Goal: Information Seeking & Learning: Learn about a topic

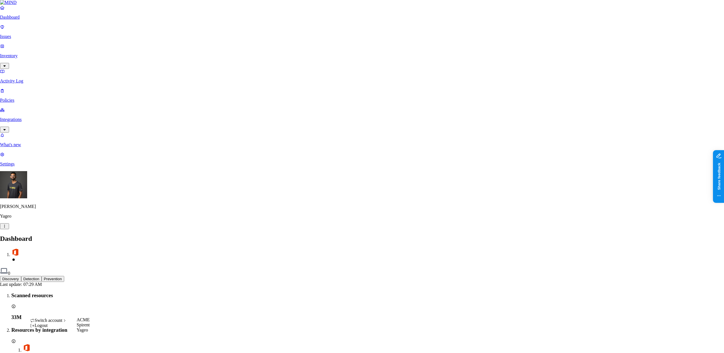
click at [67, 322] on icon at bounding box center [64, 320] width 5 height 4
click at [90, 321] on div "ACME" at bounding box center [83, 319] width 13 height 5
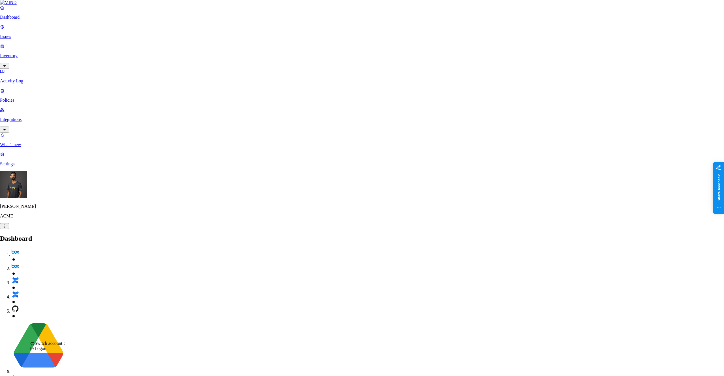
click at [62, 346] on div "Switch account" at bounding box center [48, 343] width 37 height 5
click at [87, 355] on span "Yageo" at bounding box center [82, 352] width 11 height 5
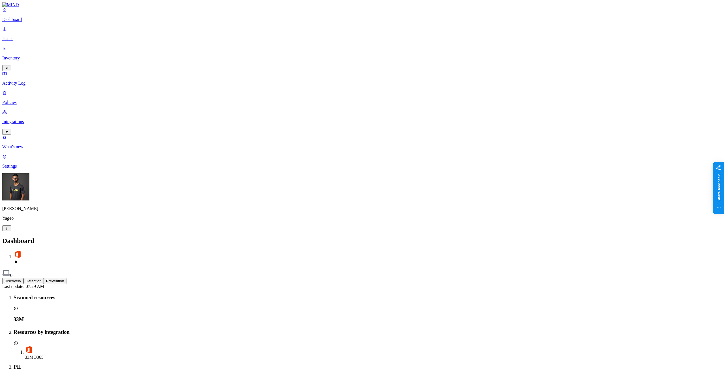
click at [50, 46] on link "Inventory" at bounding box center [362, 58] width 720 height 24
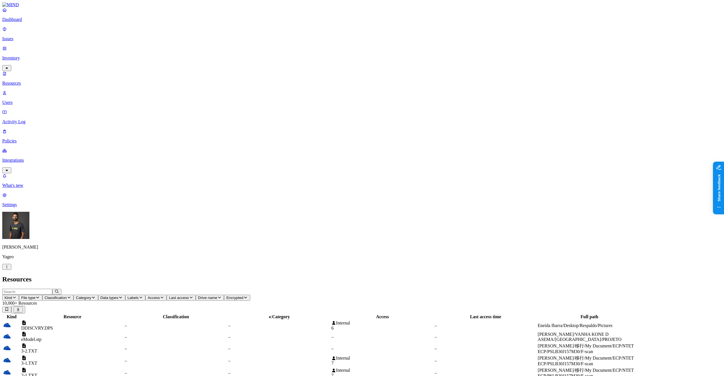
click at [196, 295] on button "Last access" at bounding box center [181, 298] width 29 height 6
click at [300, 38] on div "Last 7 days" at bounding box center [300, 40] width 0 height 15
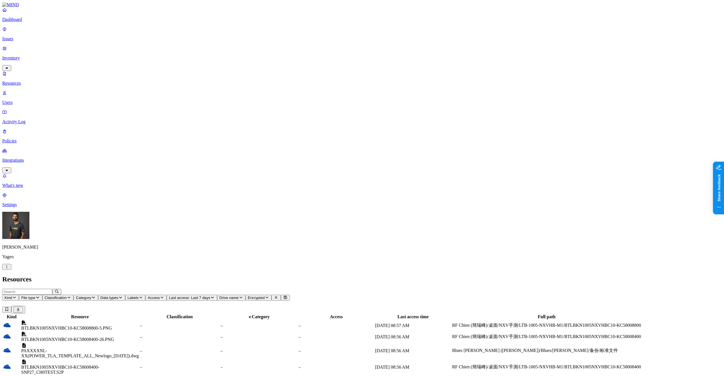
click at [451, 314] on div "Last access time" at bounding box center [413, 316] width 76 height 5
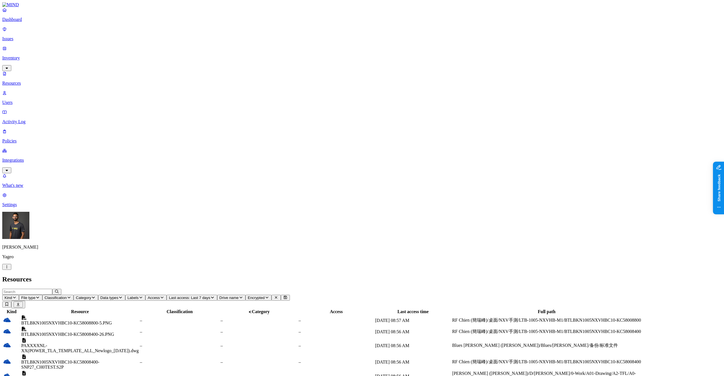
click at [55, 366] on html "Dashboard Issues Inventory Resources Users Activity Log Policies Integrations W…" at bounding box center [362, 378] width 724 height 756
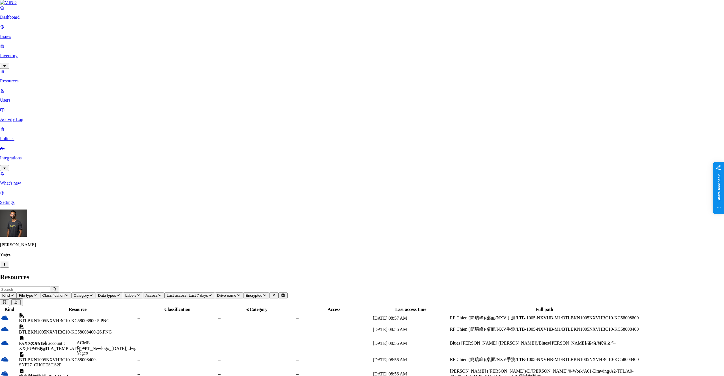
click at [67, 346] on div "Switch account" at bounding box center [48, 343] width 37 height 5
click at [88, 350] on span "Spirent" at bounding box center [83, 347] width 13 height 5
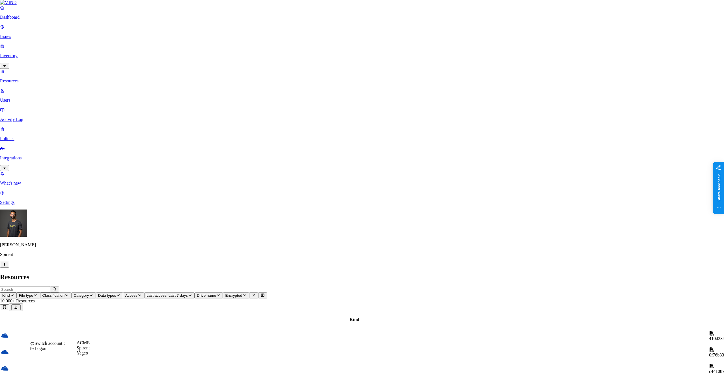
click at [90, 345] on span "ACME" at bounding box center [83, 342] width 13 height 5
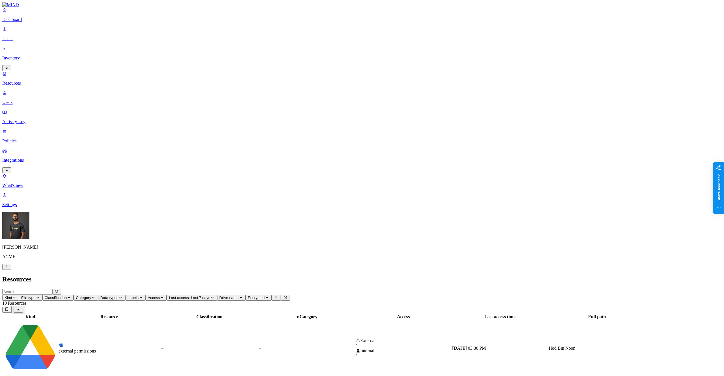
click at [19, 295] on button "Kind" at bounding box center [10, 298] width 17 height 6
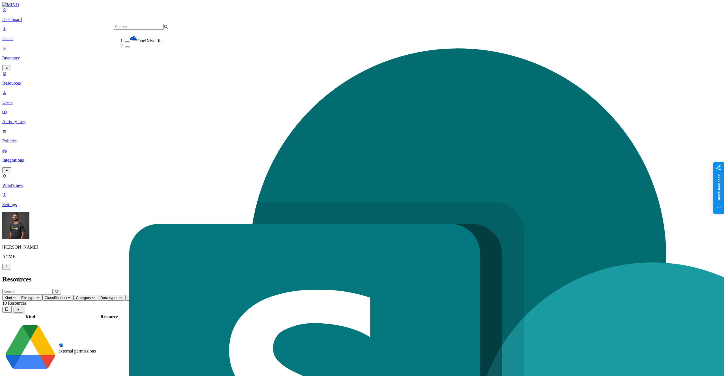
click at [212, 275] on h2 "Resources" at bounding box center [362, 279] width 720 height 8
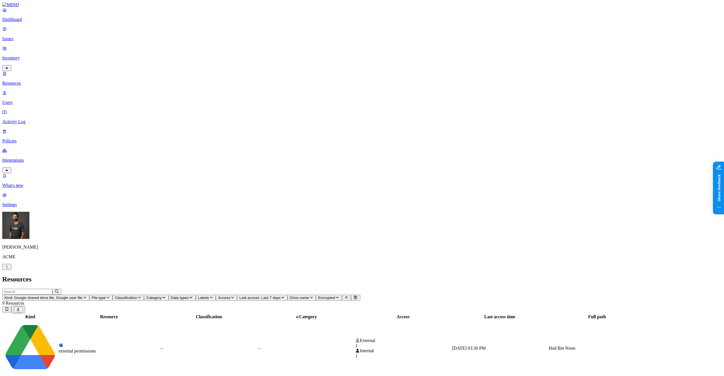
click at [281, 295] on span "Last access: Last 7 days" at bounding box center [259, 297] width 41 height 4
click at [350, 31] on div "All" at bounding box center [350, 30] width 0 height 5
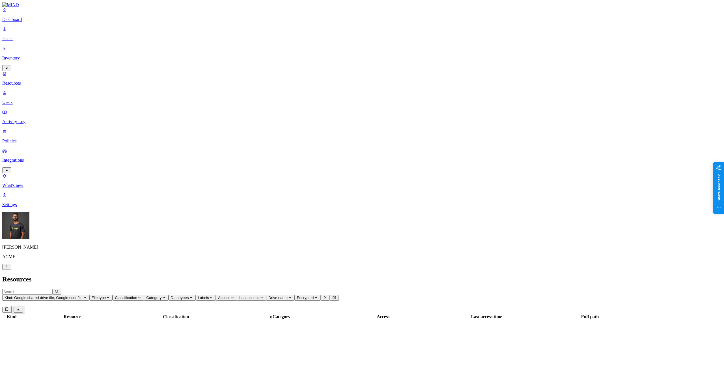
click at [319, 275] on h2 "Resources" at bounding box center [362, 279] width 720 height 8
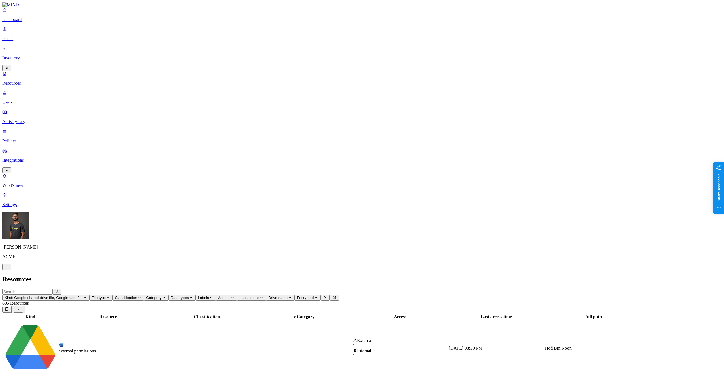
click at [230, 295] on span "Access" at bounding box center [224, 297] width 12 height 4
click at [327, 113] on button "button" at bounding box center [329, 114] width 5 height 2
click at [471, 275] on h2 "Resources" at bounding box center [362, 279] width 720 height 8
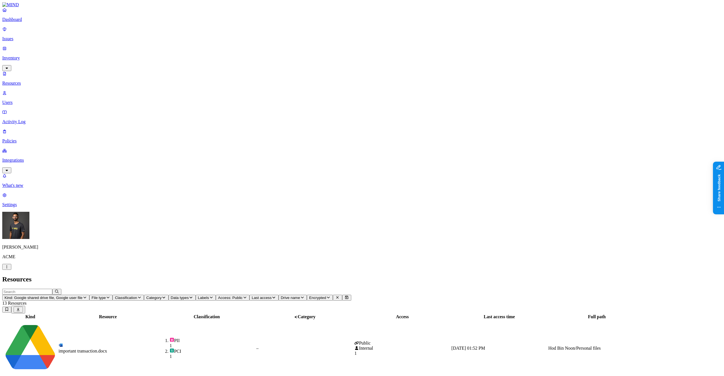
scroll to position [52, 0]
click at [33, 37] on p "Issues" at bounding box center [362, 38] width 720 height 5
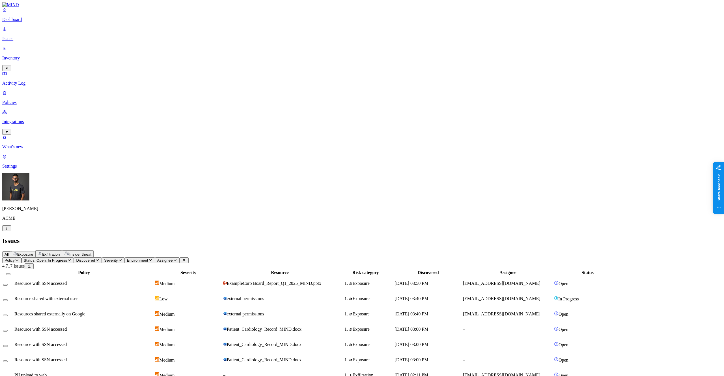
click at [33, 252] on span "Exposure" at bounding box center [25, 254] width 16 height 4
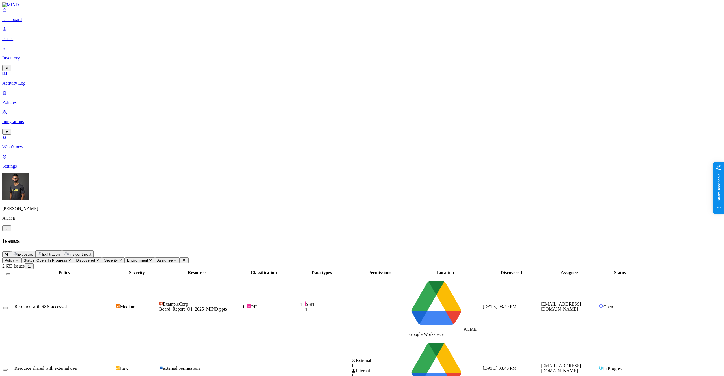
click at [60, 252] on span "Exfiltration" at bounding box center [51, 254] width 18 height 4
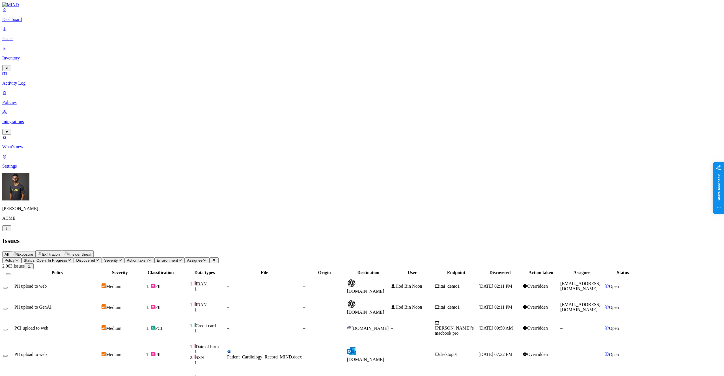
click at [33, 252] on span "Exposure" at bounding box center [25, 254] width 16 height 4
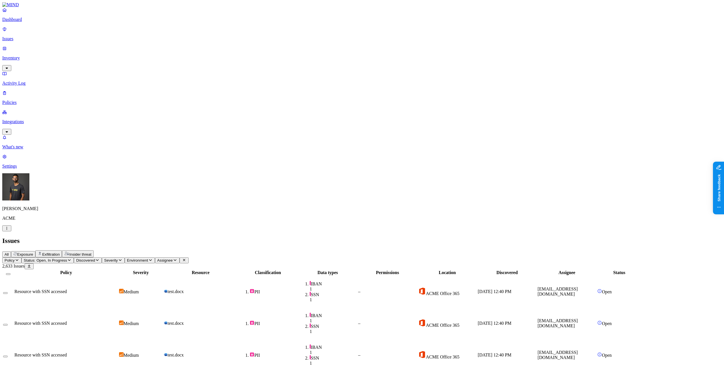
click at [148, 258] on span "Environment" at bounding box center [137, 260] width 21 height 4
click at [211, 57] on span "Cloud" at bounding box center [211, 55] width 11 height 5
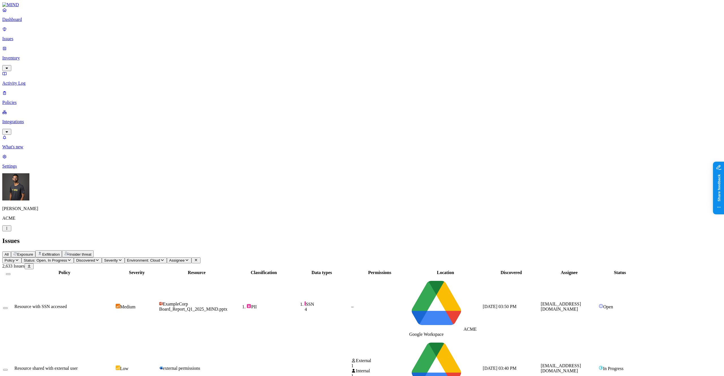
click at [125, 257] on button "Severity" at bounding box center [113, 260] width 23 height 6
click at [182, 62] on button "button" at bounding box center [184, 63] width 5 height 2
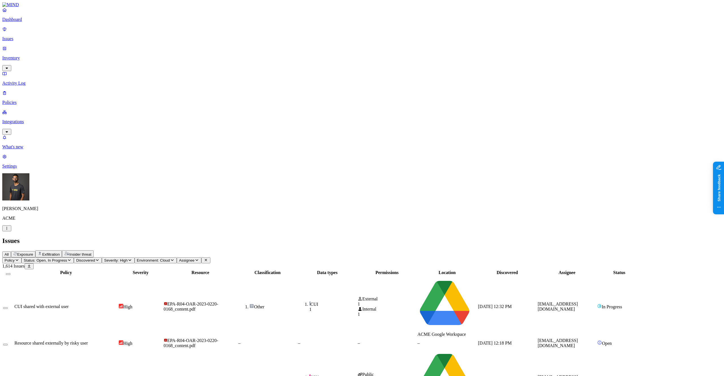
click at [357, 374] on span "SSN 1" at bounding box center [327, 379] width 59 height 11
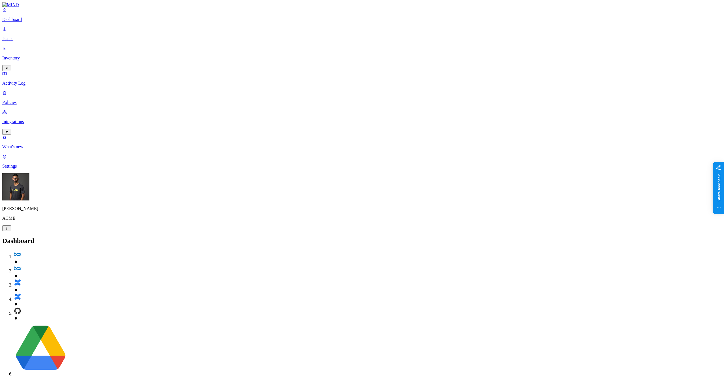
click at [37, 49] on link "Inventory" at bounding box center [362, 58] width 720 height 24
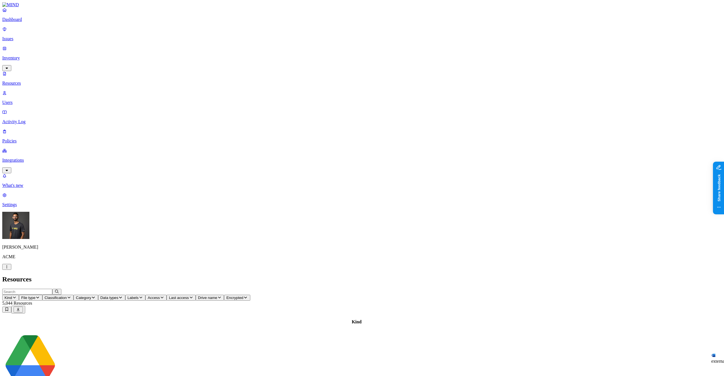
click at [35, 38] on link "Issues" at bounding box center [362, 34] width 720 height 15
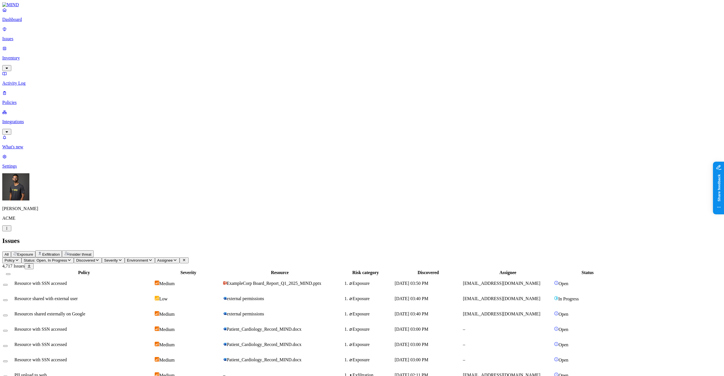
click at [35, 251] on button "Exposure" at bounding box center [23, 254] width 24 height 6
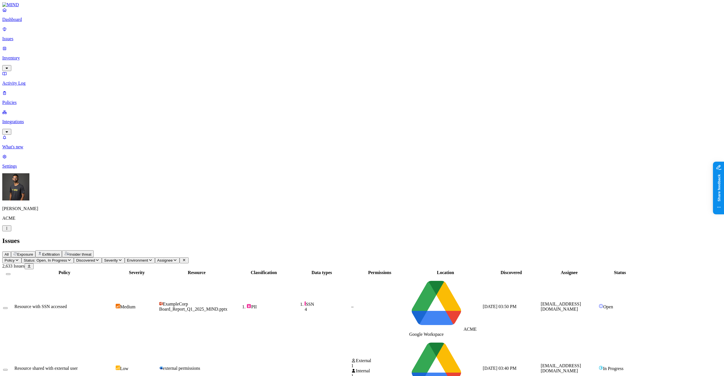
click at [118, 258] on span "Severity" at bounding box center [111, 260] width 14 height 4
click at [182, 62] on button "button" at bounding box center [184, 63] width 5 height 2
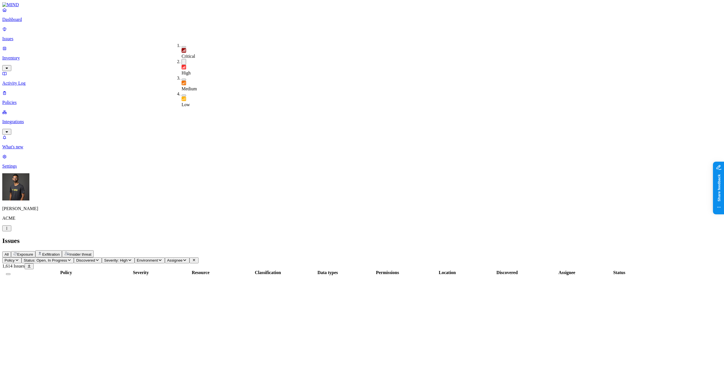
click at [297, 257] on div "Policy Status: Open, In Progress Discovered Severity: High Environment Assignee…" at bounding box center [362, 370] width 720 height 226
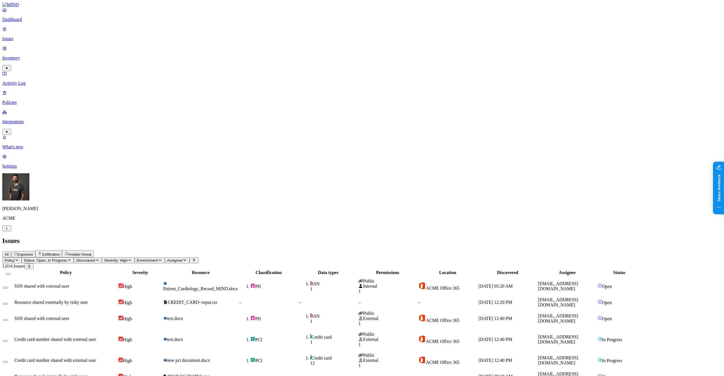
click at [298, 316] on span "PII" at bounding box center [268, 319] width 59 height 6
